Goal: Book appointment/travel/reservation

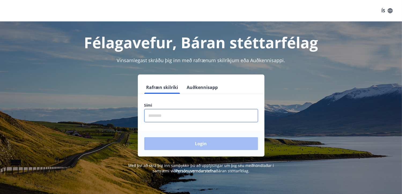
click at [166, 114] on input "phone" at bounding box center [201, 115] width 114 height 13
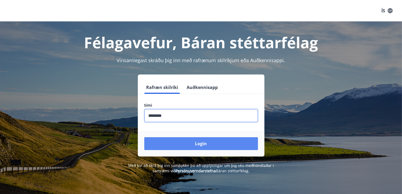
type input "********"
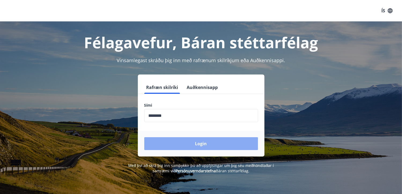
click at [197, 144] on button "Login" at bounding box center [201, 143] width 114 height 13
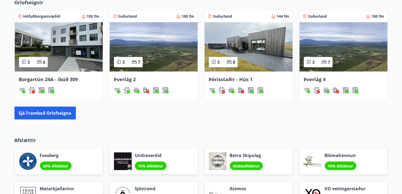
scroll to position [339, 0]
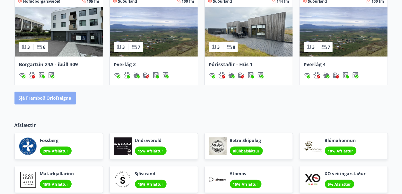
click at [56, 96] on button "Sjá framboð orlofseigna" at bounding box center [44, 98] width 61 height 13
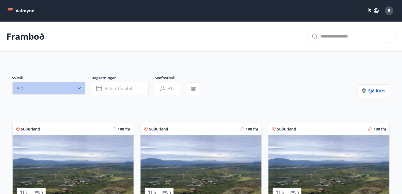
click at [80, 87] on icon "button" at bounding box center [78, 87] width 5 height 5
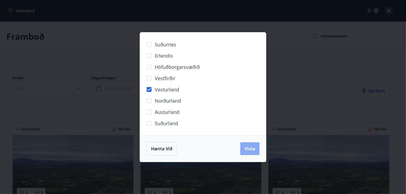
click at [251, 151] on button "Vista" at bounding box center [249, 148] width 19 height 13
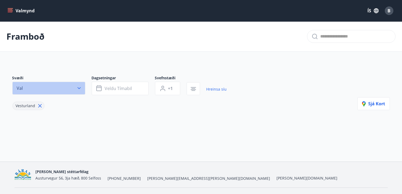
click at [79, 86] on icon "button" at bounding box center [78, 87] width 5 height 5
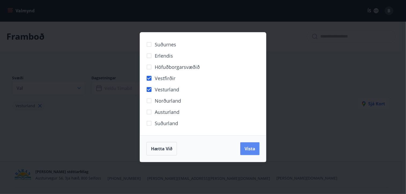
click at [251, 150] on span "Vista" at bounding box center [249, 149] width 11 height 6
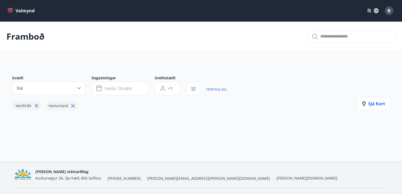
click at [72, 105] on icon at bounding box center [72, 105] width 3 height 3
click at [36, 104] on icon at bounding box center [36, 106] width 6 height 6
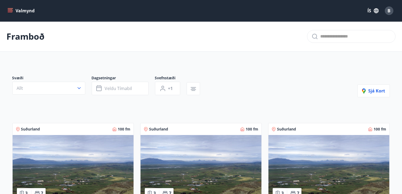
click at [9, 12] on icon "menu" at bounding box center [10, 10] width 5 height 5
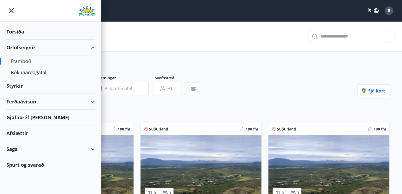
click at [26, 48] on div "Orlofseignir" at bounding box center [50, 48] width 88 height 16
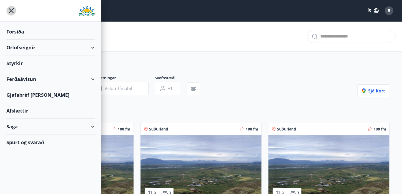
click at [12, 6] on icon "menu" at bounding box center [11, 11] width 10 height 10
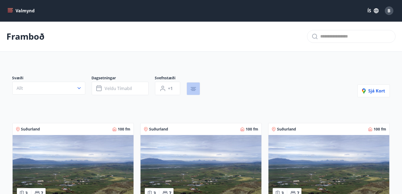
click at [192, 89] on icon "button" at bounding box center [193, 89] width 6 height 6
